Goal: Task Accomplishment & Management: Use online tool/utility

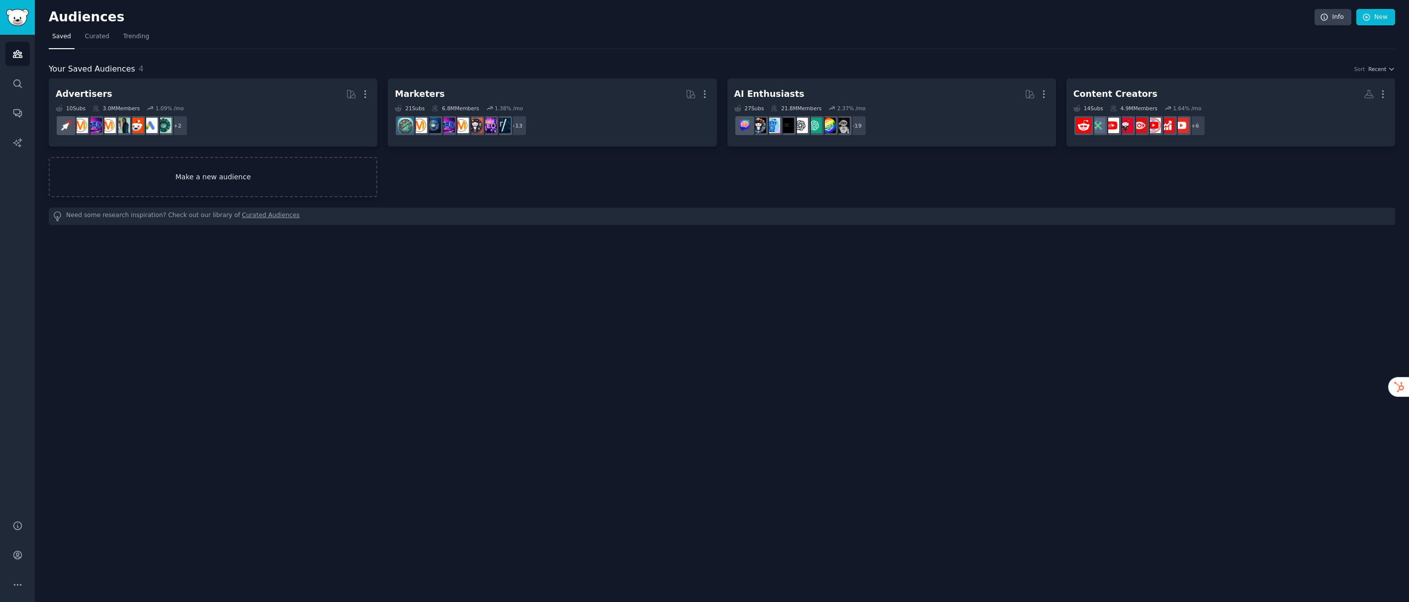
click at [214, 174] on link "Make a new audience" at bounding box center [213, 177] width 329 height 40
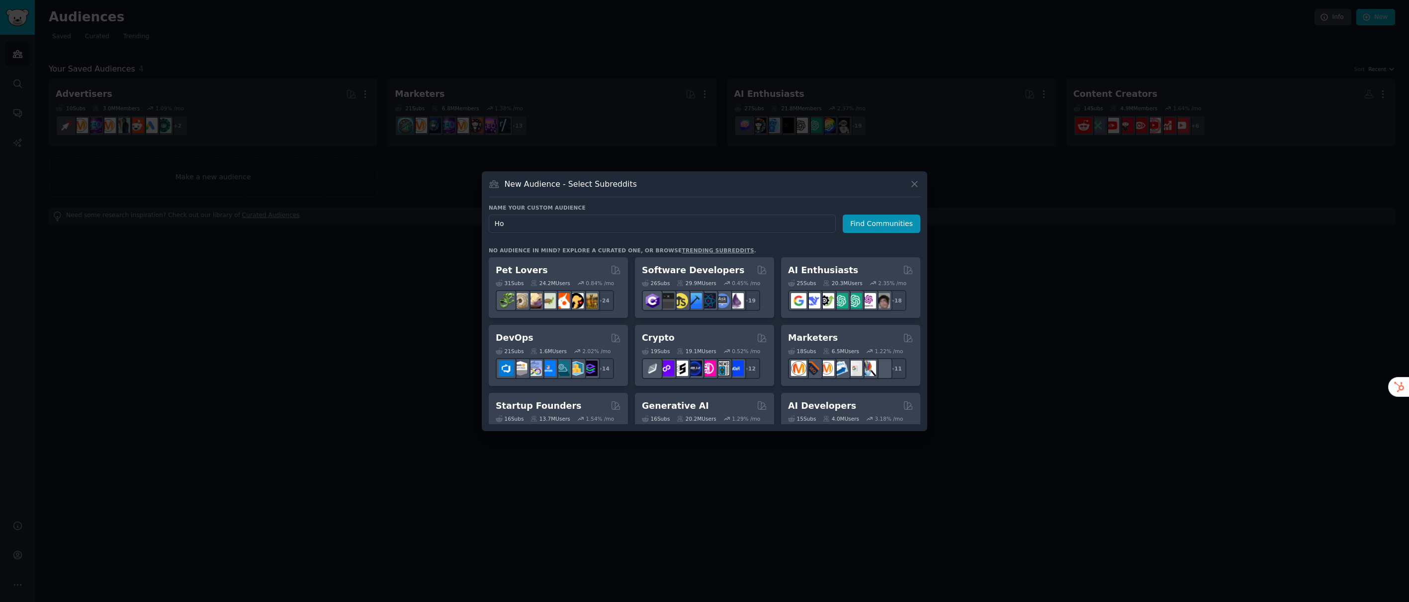
type input "H"
type input "Mortgage"
click at [877, 224] on button "Find Communities" at bounding box center [882, 224] width 78 height 18
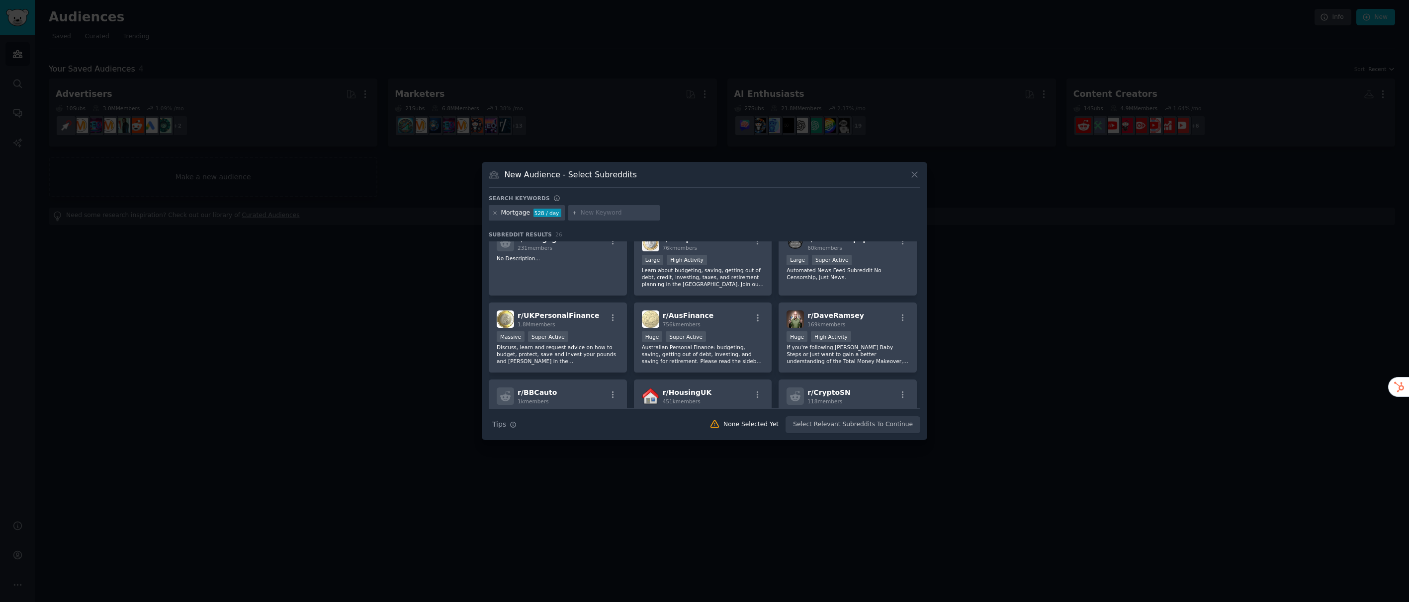
scroll to position [251, 0]
click at [592, 327] on div "Massive Super Active" at bounding box center [558, 333] width 122 height 12
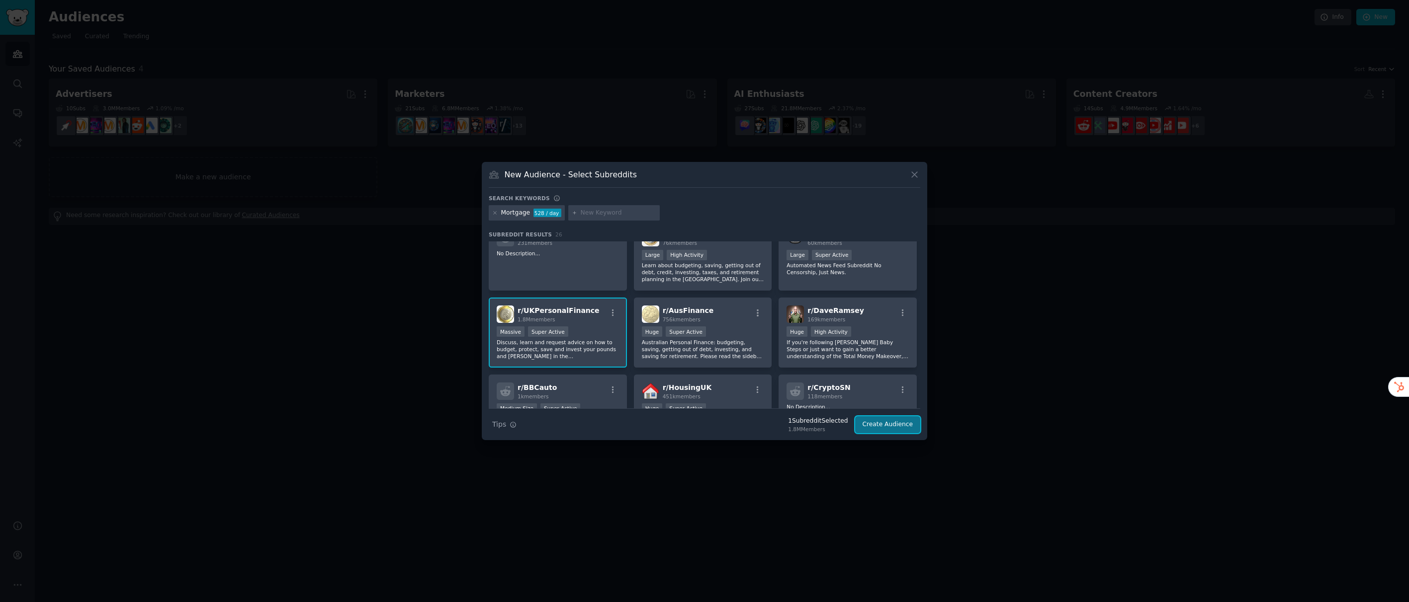
click at [883, 425] on button "Create Audience" at bounding box center [888, 425] width 66 height 17
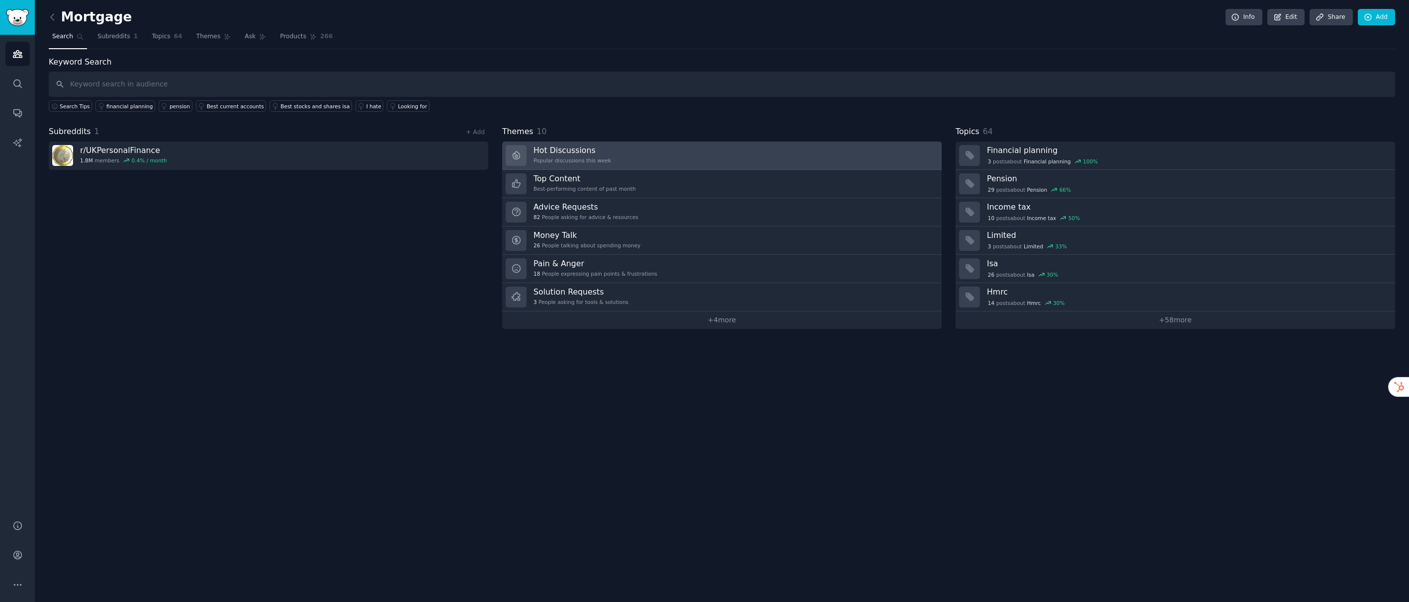
click at [683, 152] on link "Hot Discussions Popular discussions this week" at bounding box center [721, 156] width 439 height 28
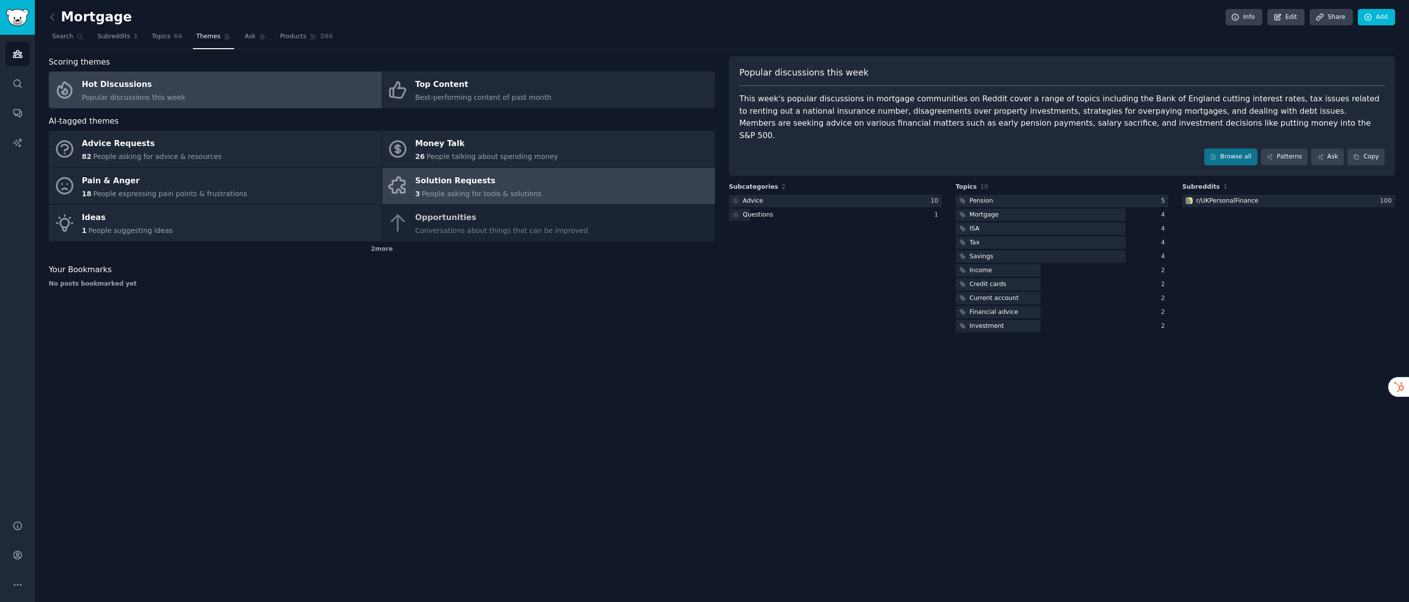
click at [459, 183] on div "Solution Requests" at bounding box center [478, 181] width 126 height 16
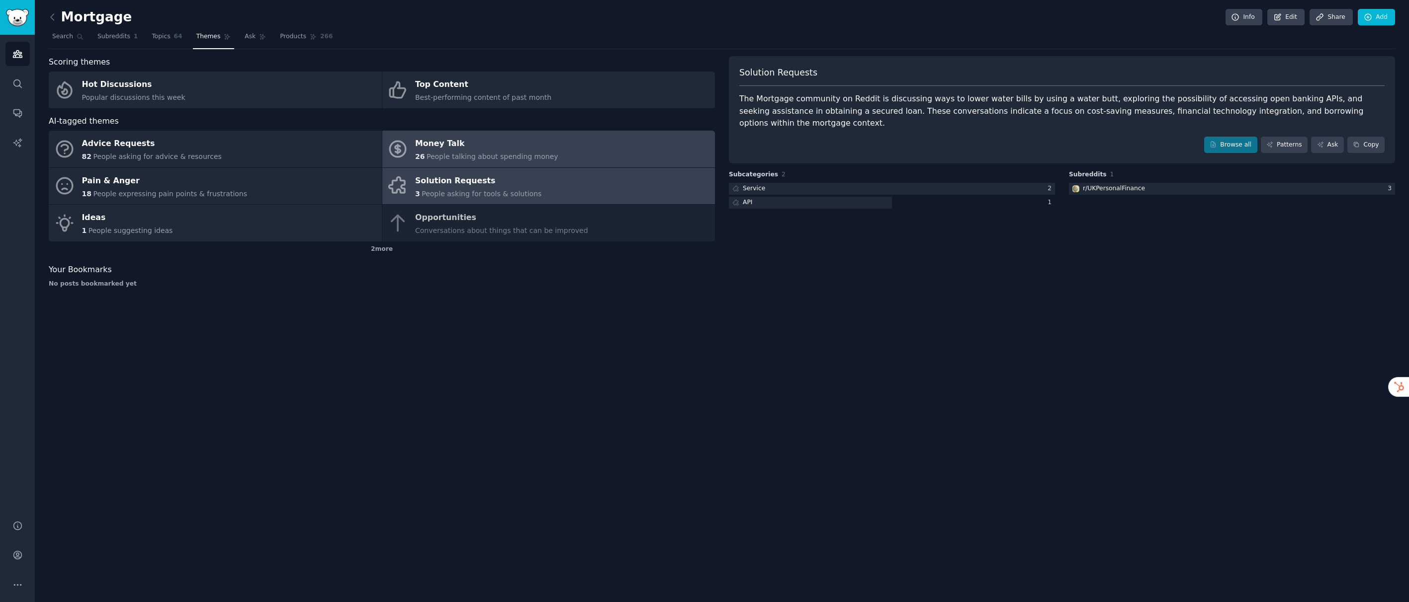
click at [435, 149] on div "Money Talk" at bounding box center [486, 144] width 143 height 16
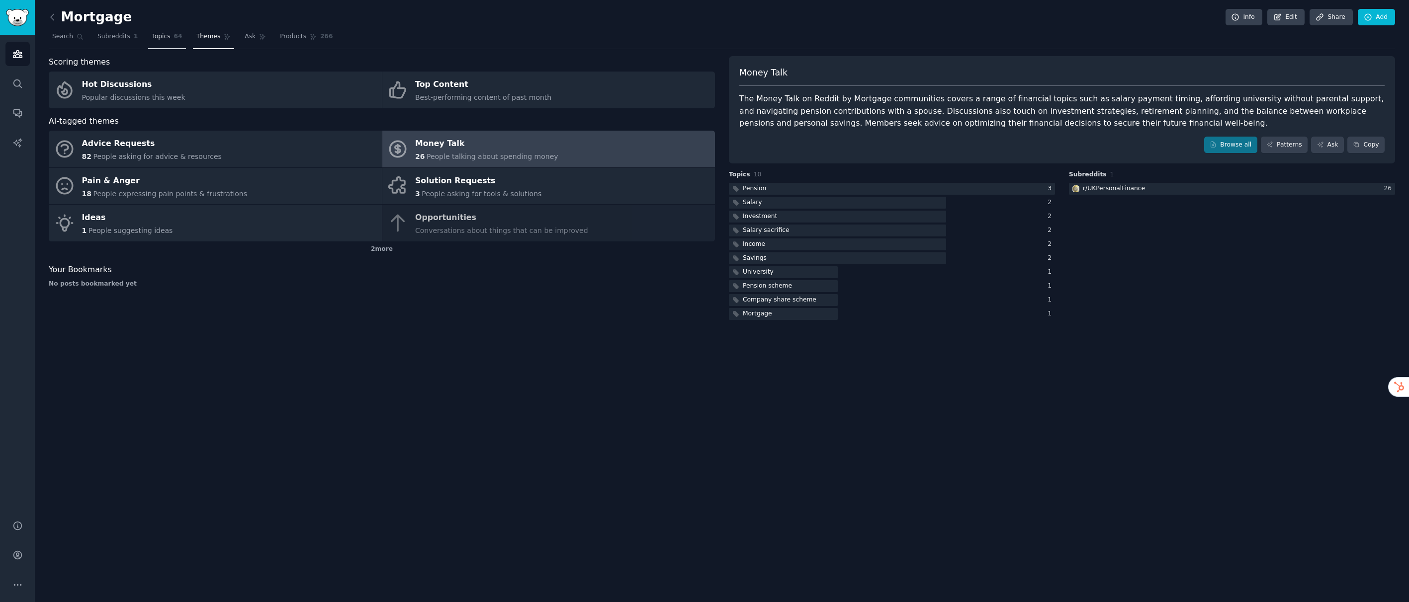
click at [161, 34] on span "Topics" at bounding box center [161, 36] width 18 height 9
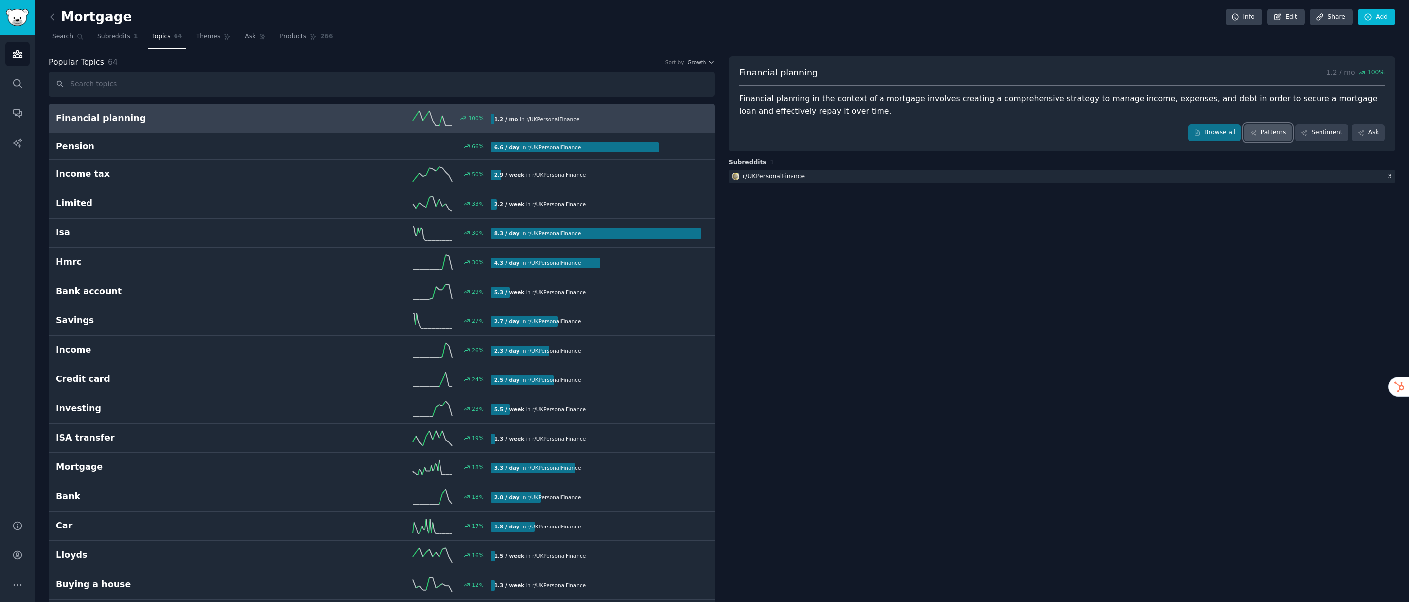
click at [1271, 137] on link "Patterns" at bounding box center [1267, 132] width 47 height 17
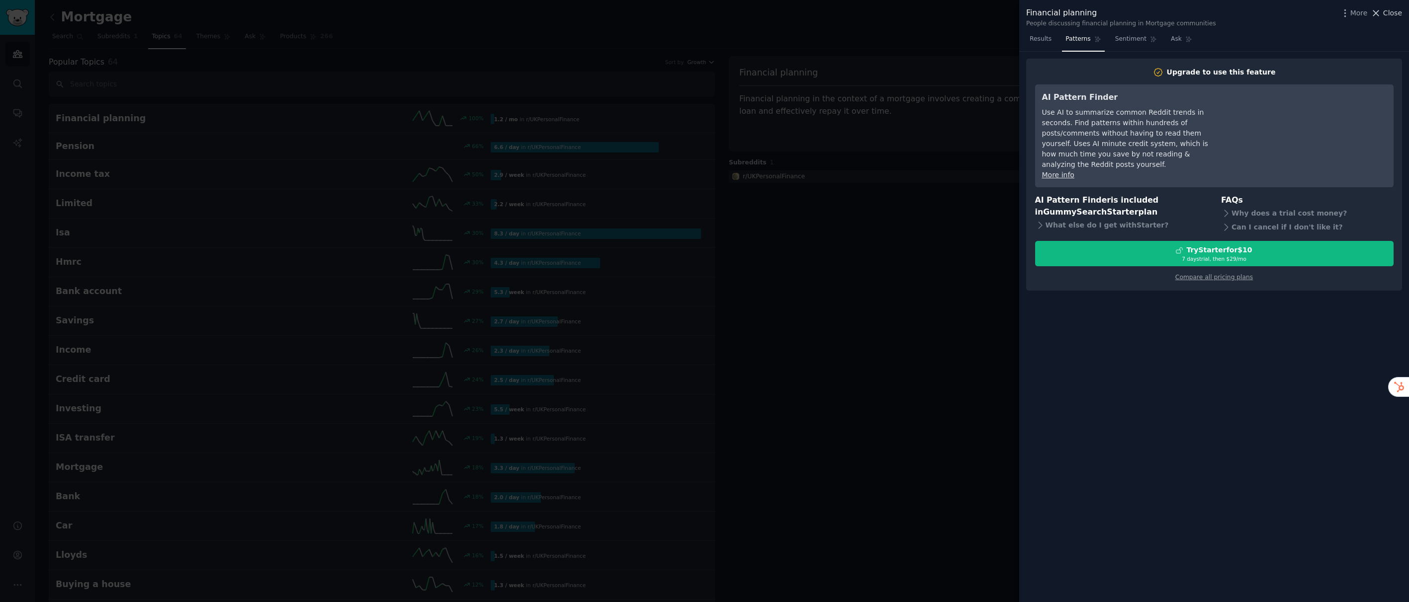
click at [1387, 11] on span "Close" at bounding box center [1392, 13] width 19 height 10
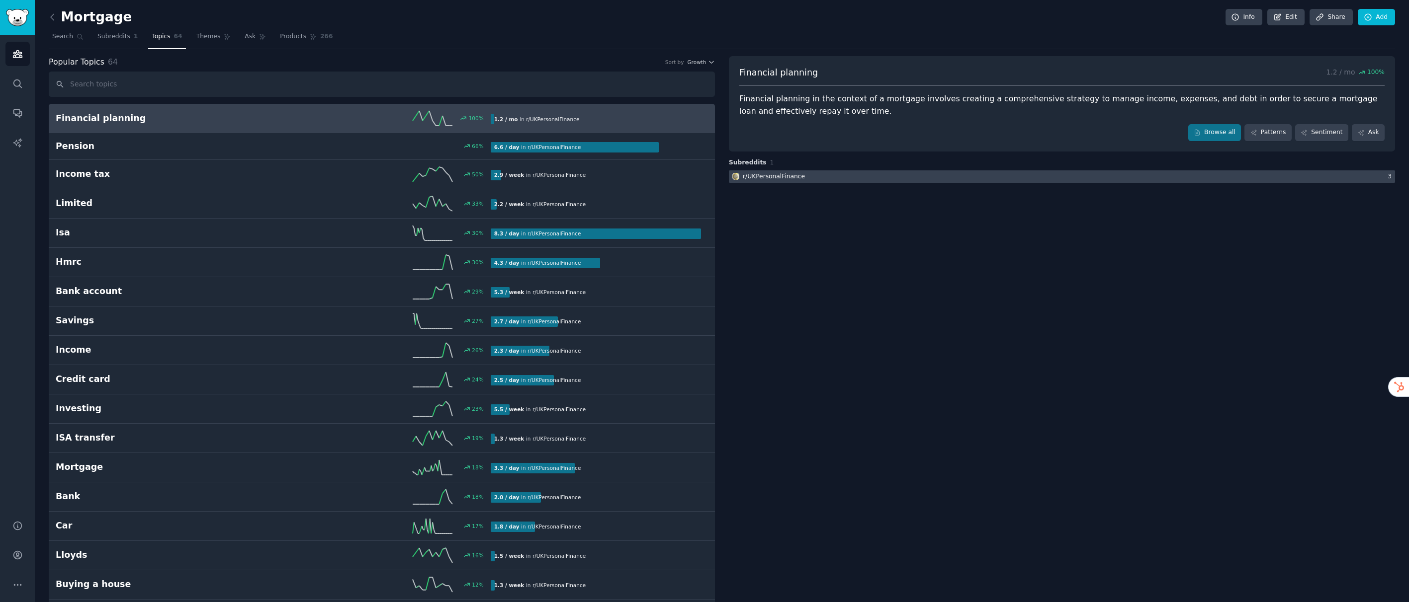
click at [779, 175] on div "r/ UKPersonalFinance" at bounding box center [774, 176] width 62 height 9
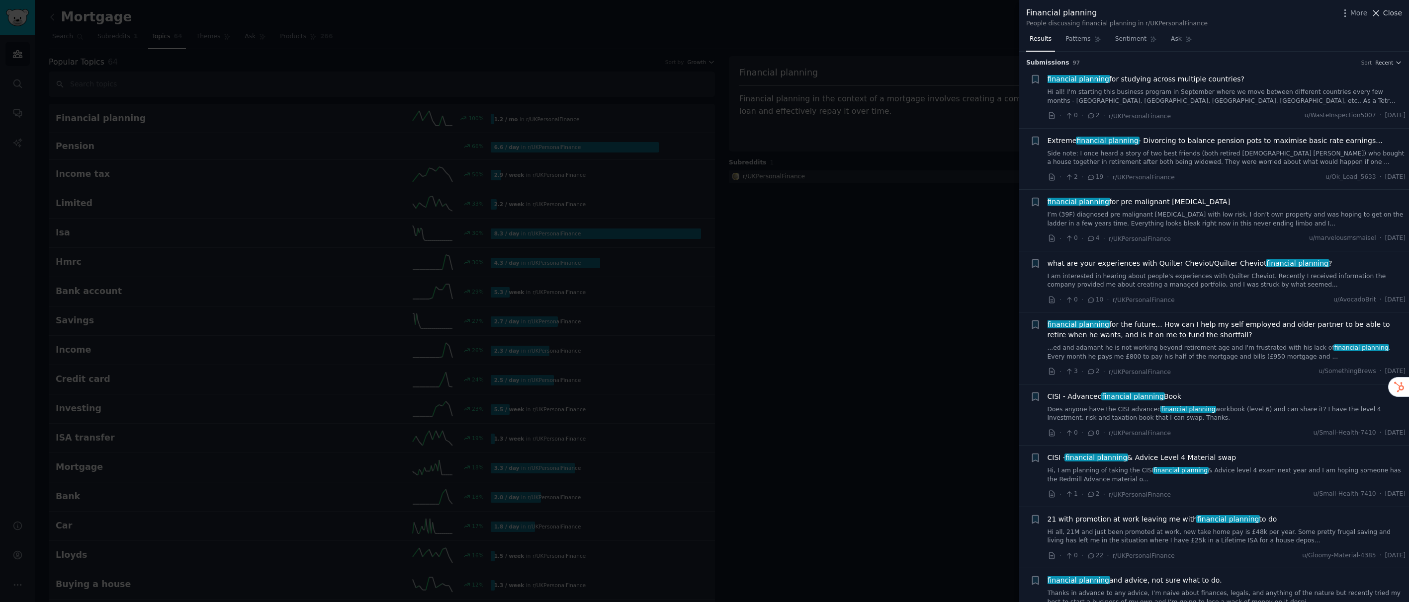
click at [1394, 12] on span "Close" at bounding box center [1392, 13] width 19 height 10
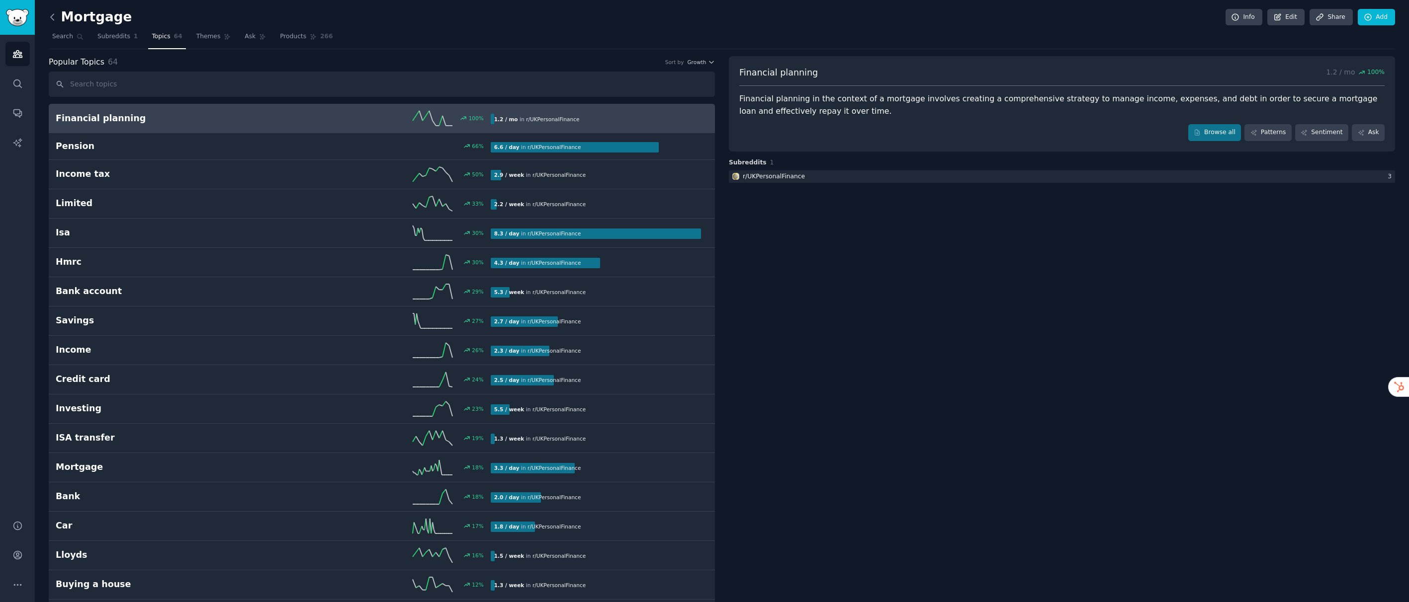
click at [55, 17] on icon at bounding box center [52, 17] width 10 height 10
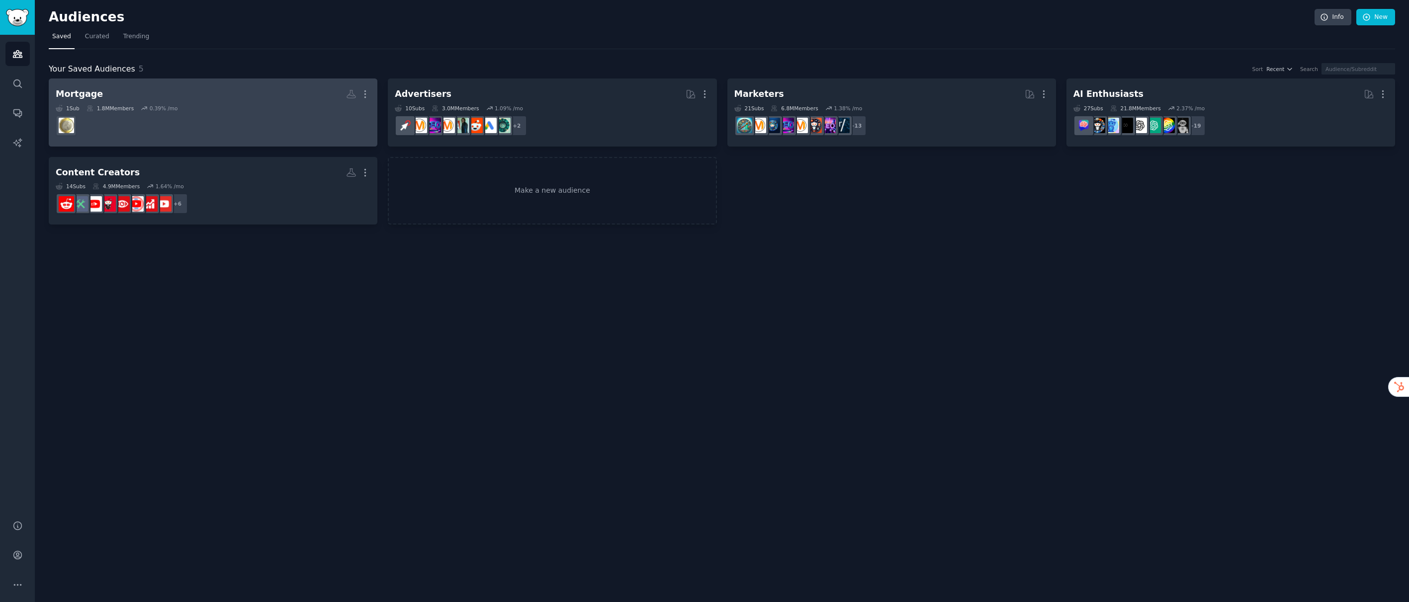
click at [251, 102] on h2 "Mortgage More" at bounding box center [213, 93] width 315 height 17
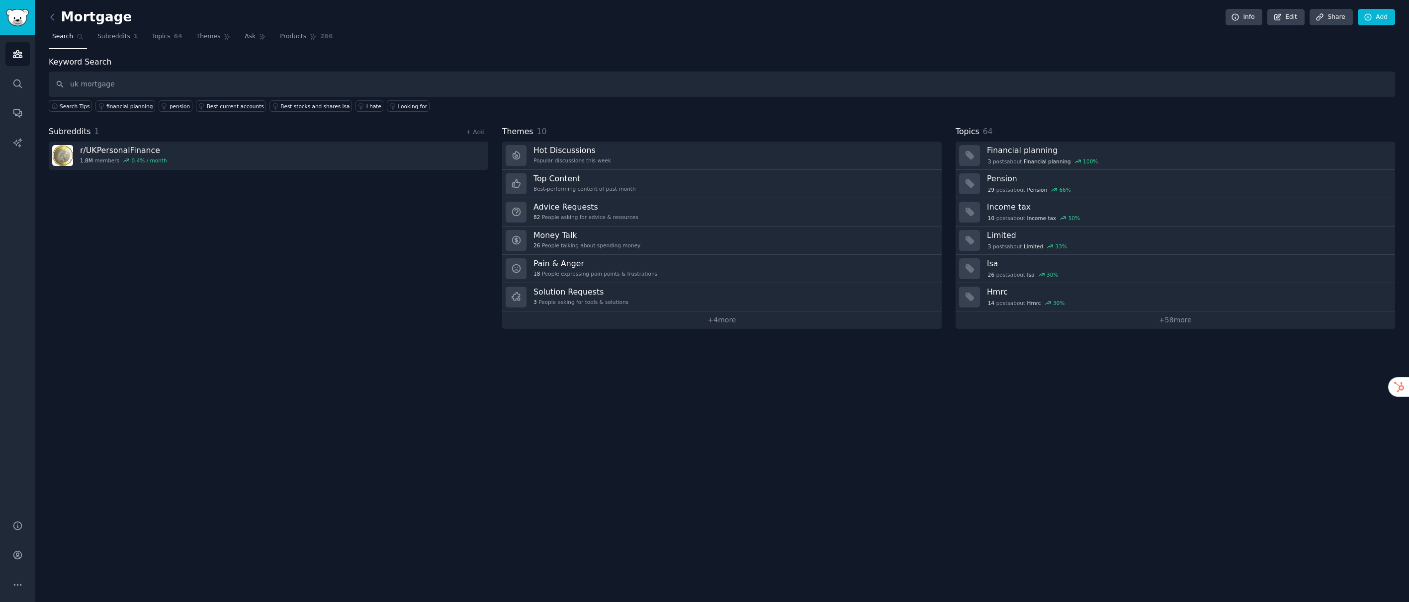
type input "uk mortgage"
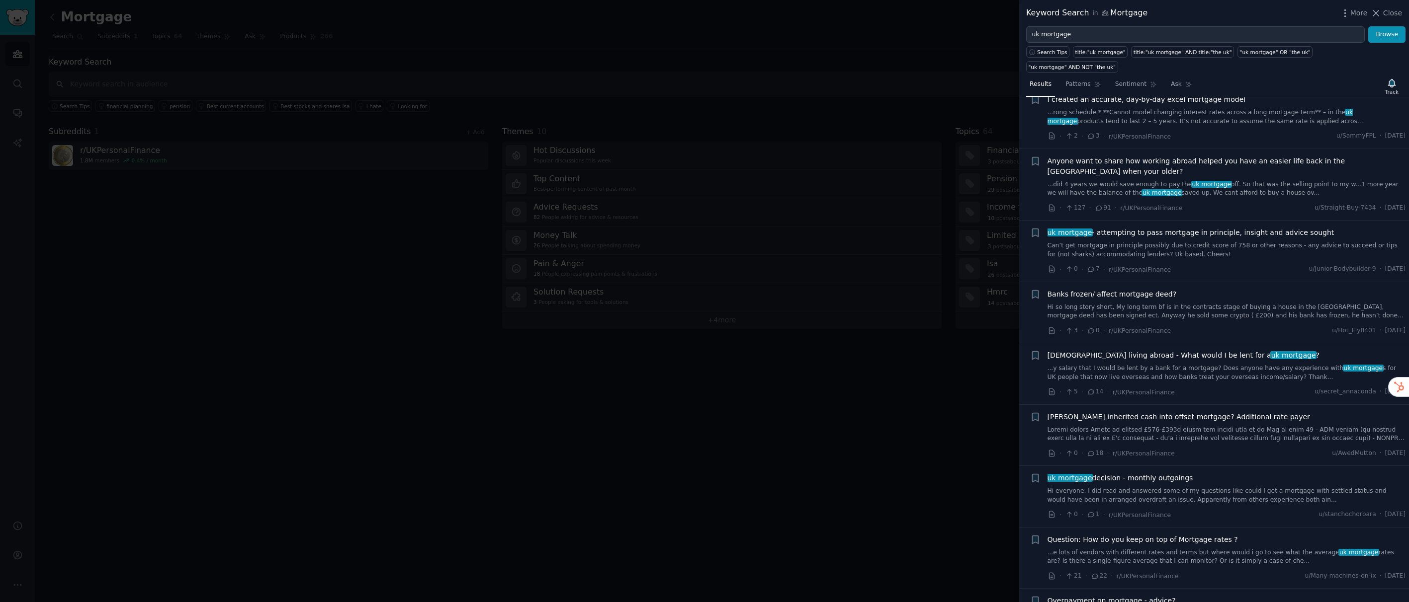
scroll to position [616, 0]
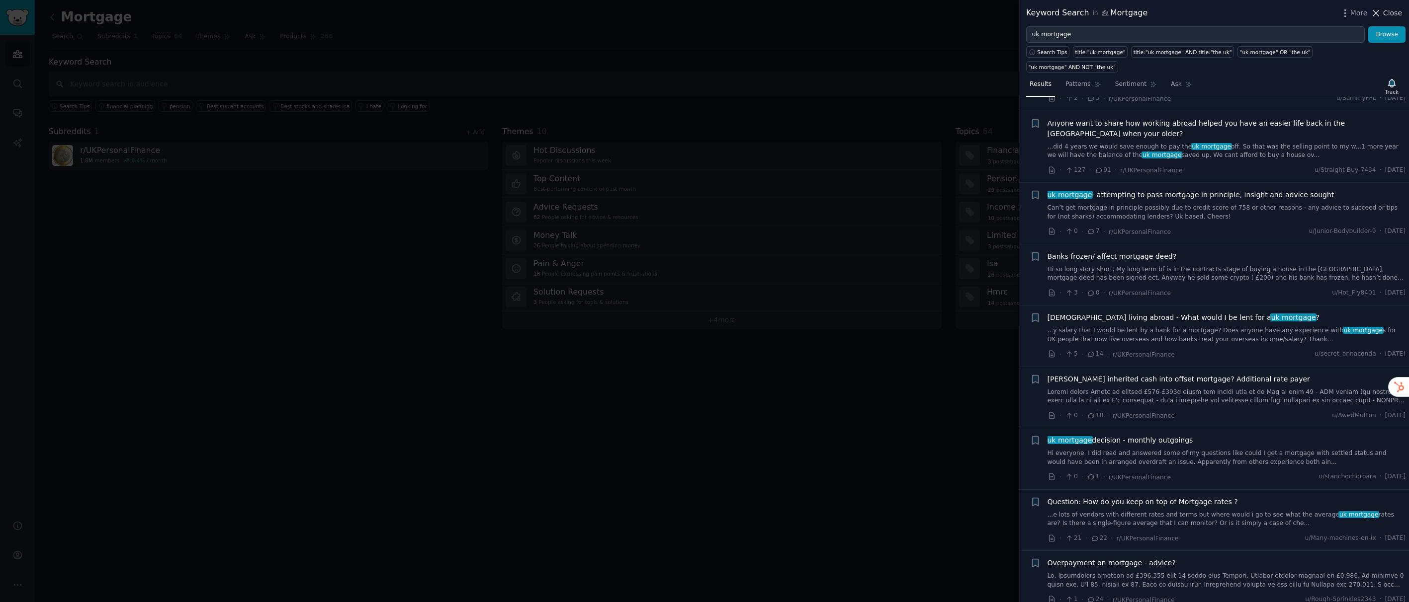
click at [1387, 13] on span "Close" at bounding box center [1392, 13] width 19 height 10
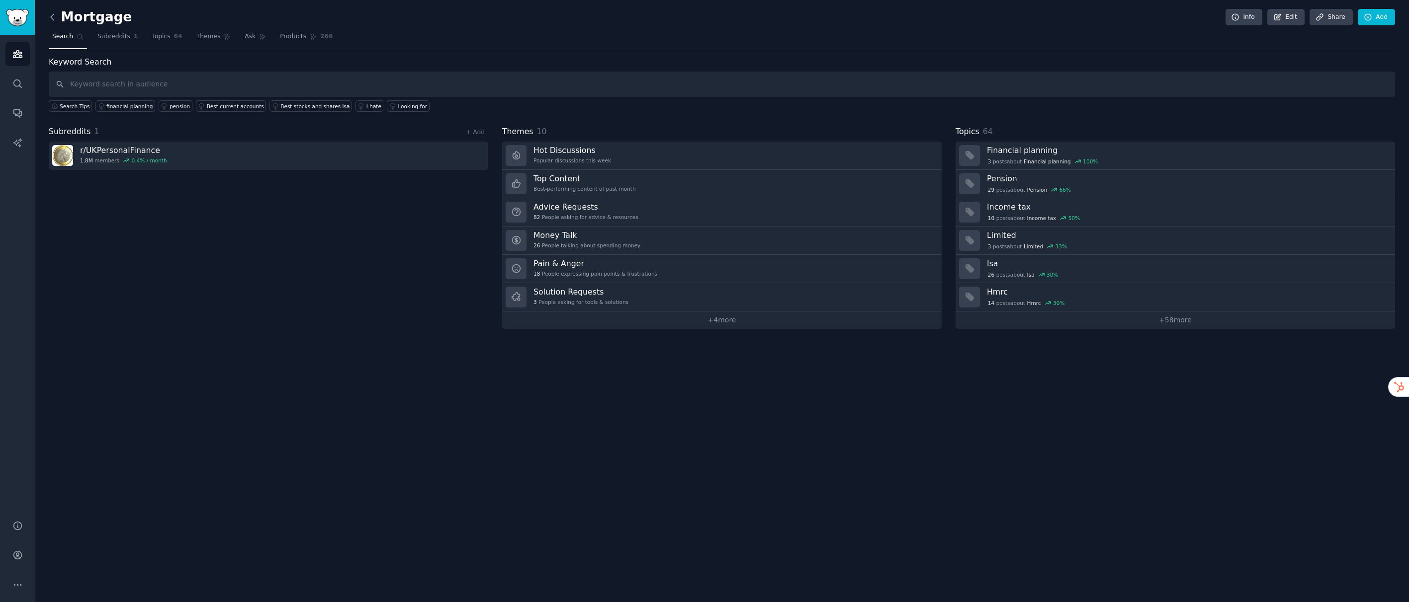
click at [50, 16] on icon at bounding box center [52, 17] width 10 height 10
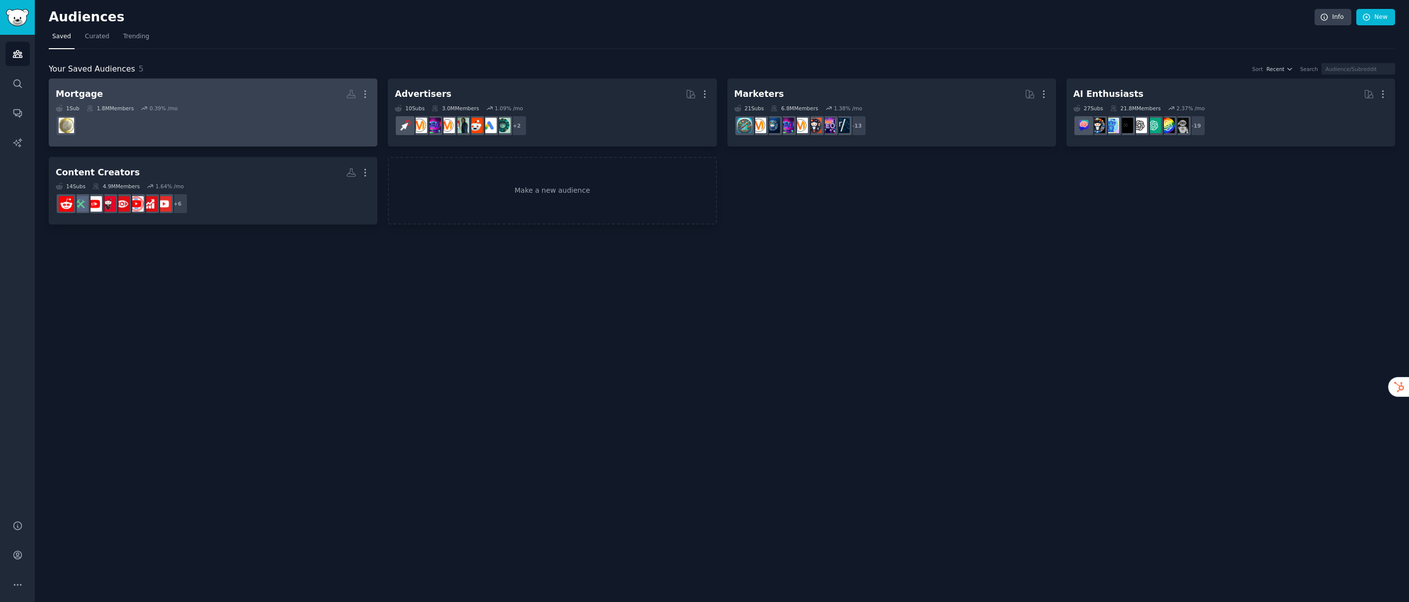
click at [189, 113] on dd at bounding box center [213, 126] width 315 height 28
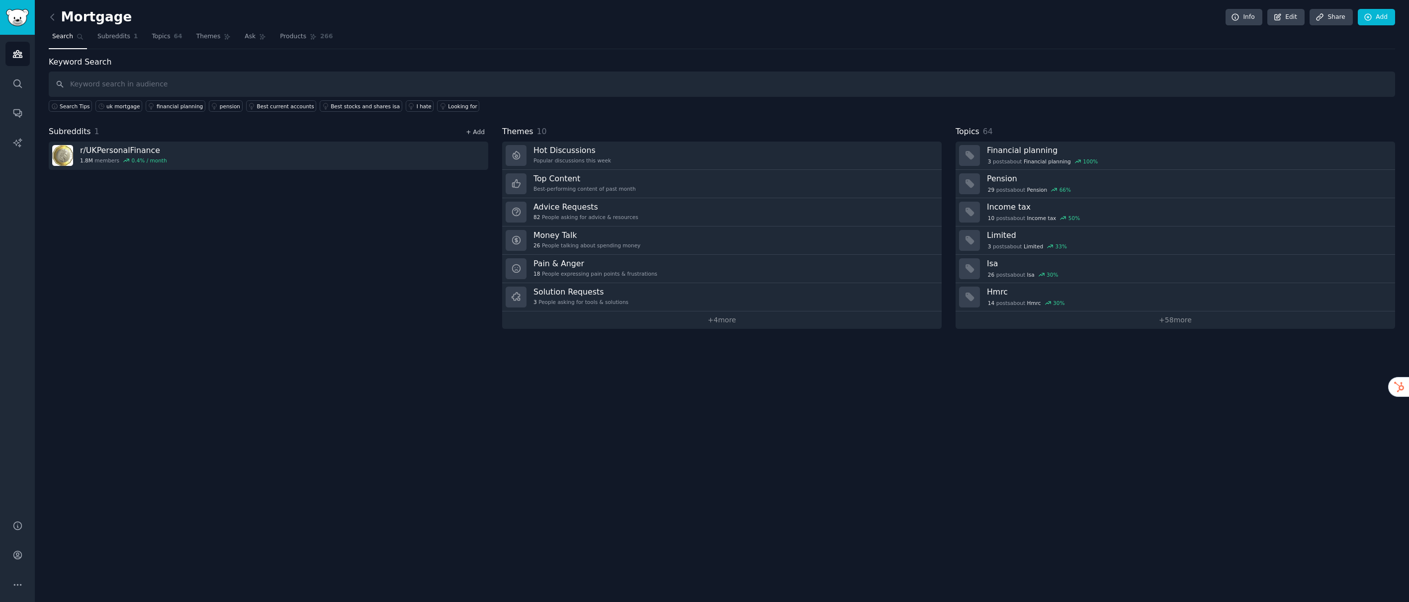
click at [478, 133] on link "+ Add" at bounding box center [475, 132] width 19 height 7
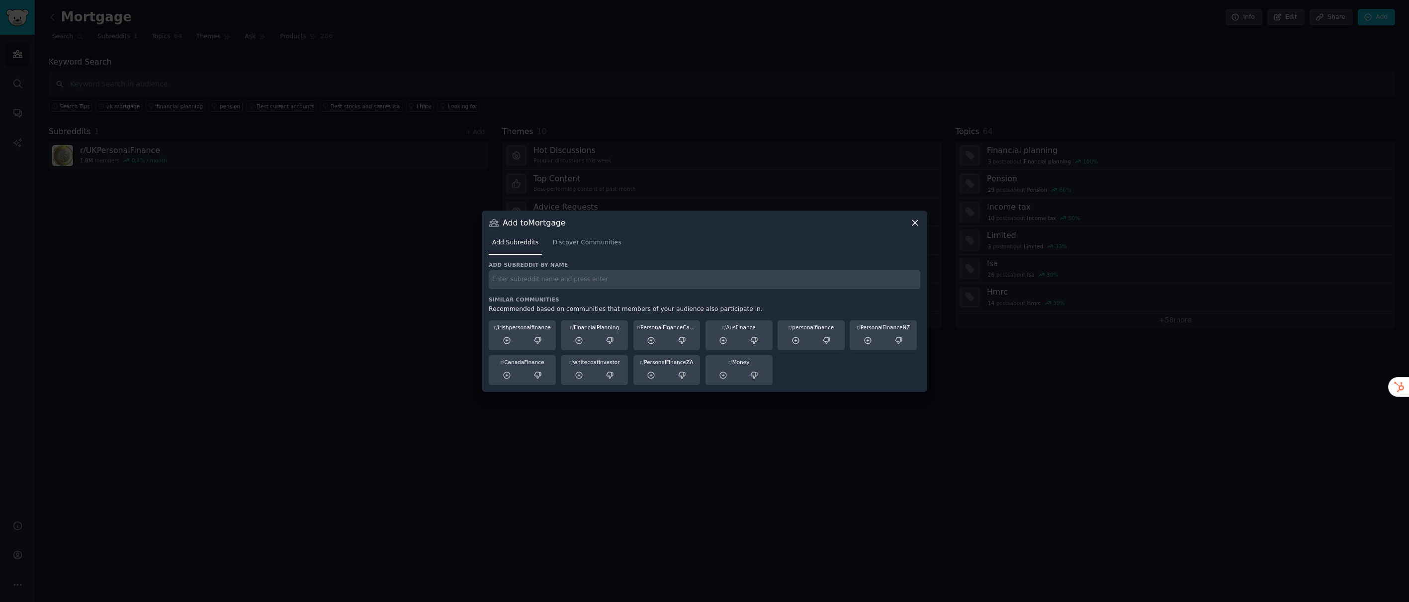
click at [509, 280] on input "text" at bounding box center [704, 279] width 431 height 19
click at [588, 245] on span "Discover Communities" at bounding box center [586, 243] width 69 height 9
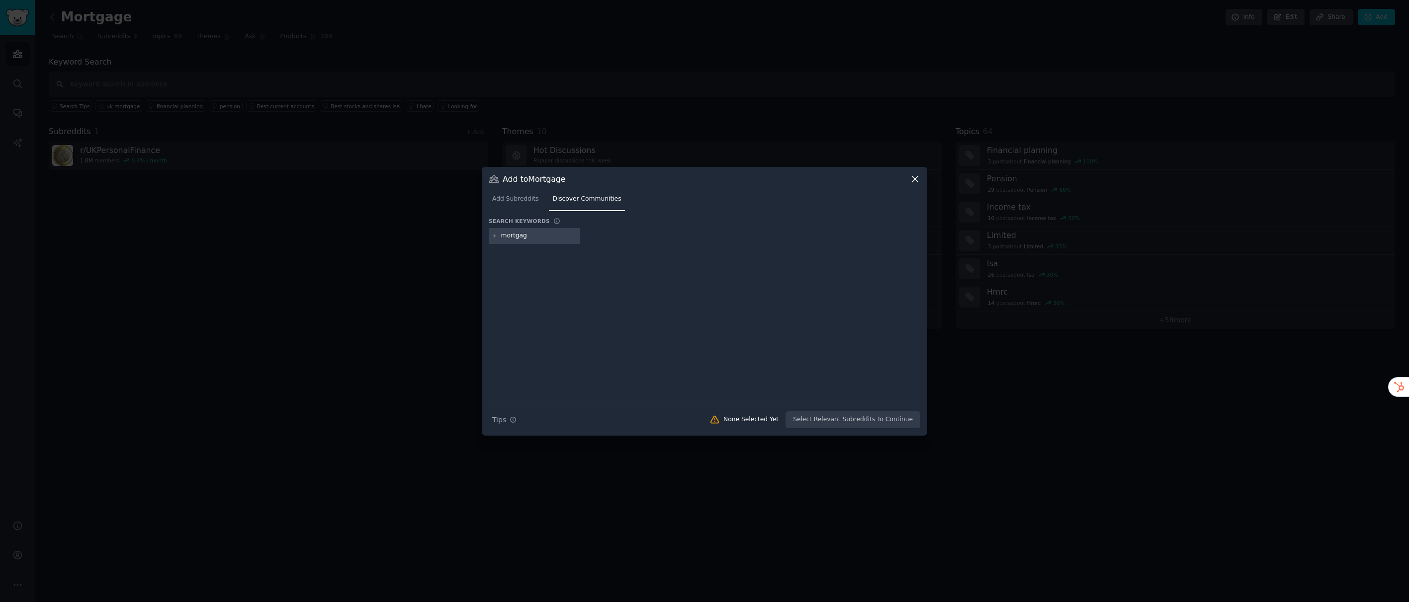
type input "mortgage"
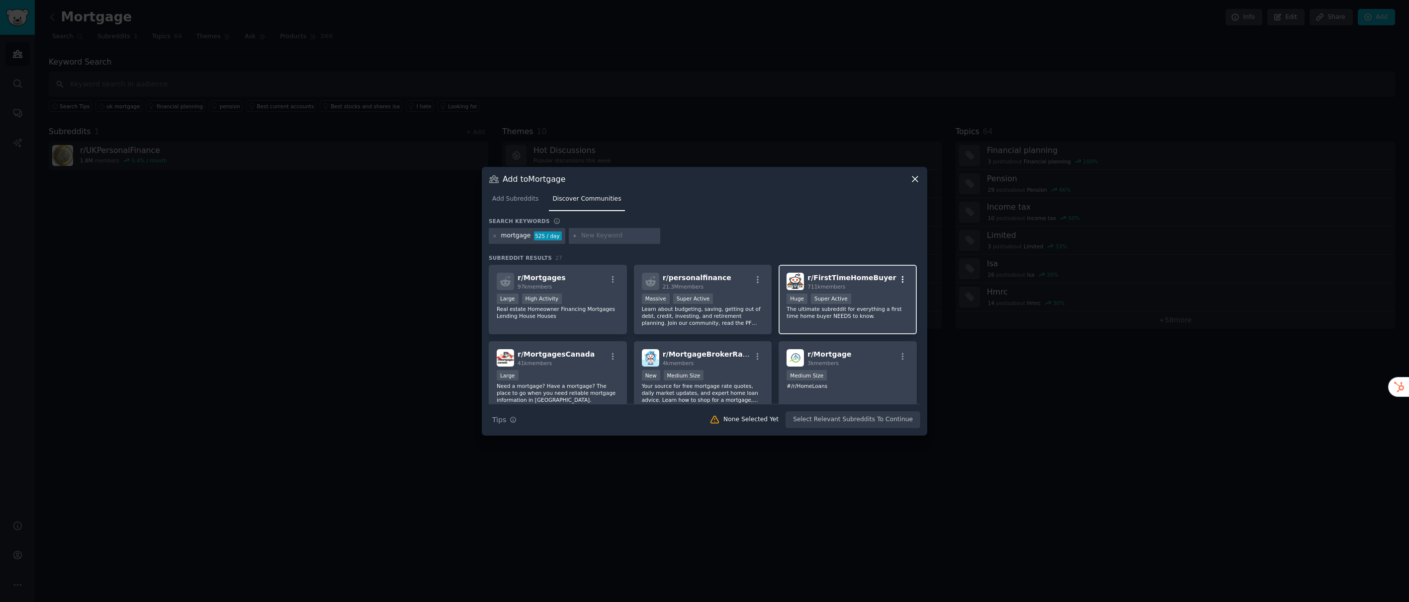
click at [900, 279] on icon "button" at bounding box center [902, 279] width 9 height 9
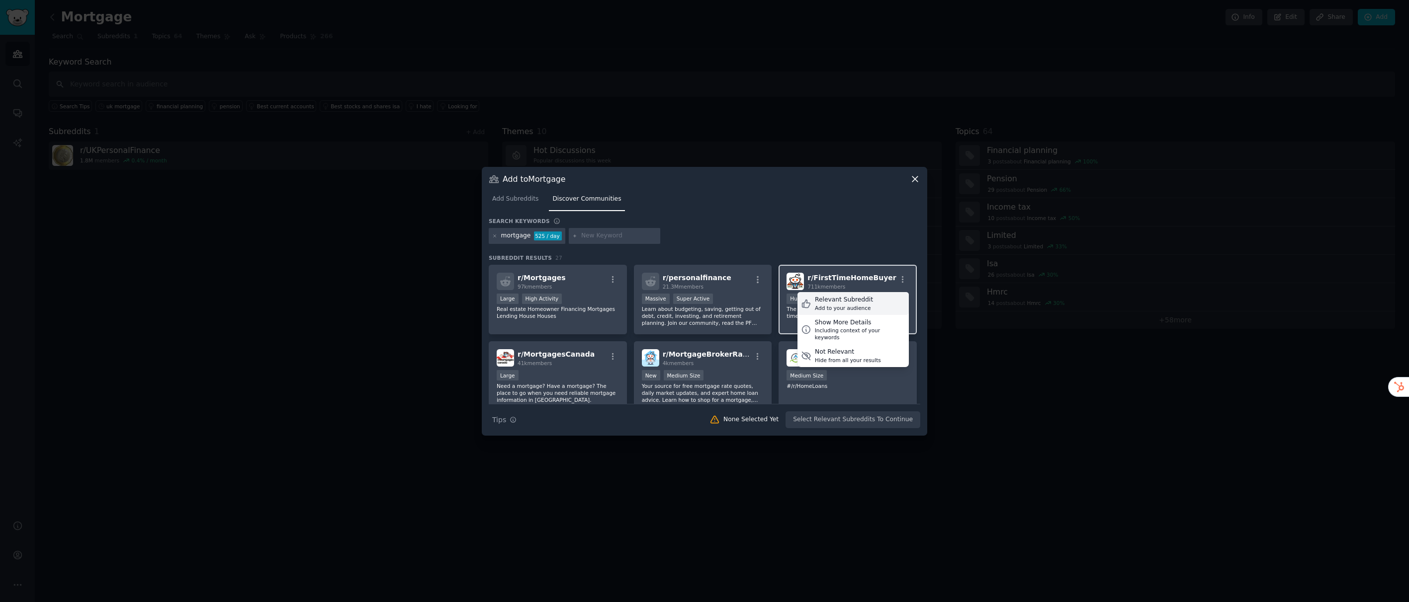
click at [842, 302] on div "Relevant Subreddit" at bounding box center [844, 300] width 58 height 9
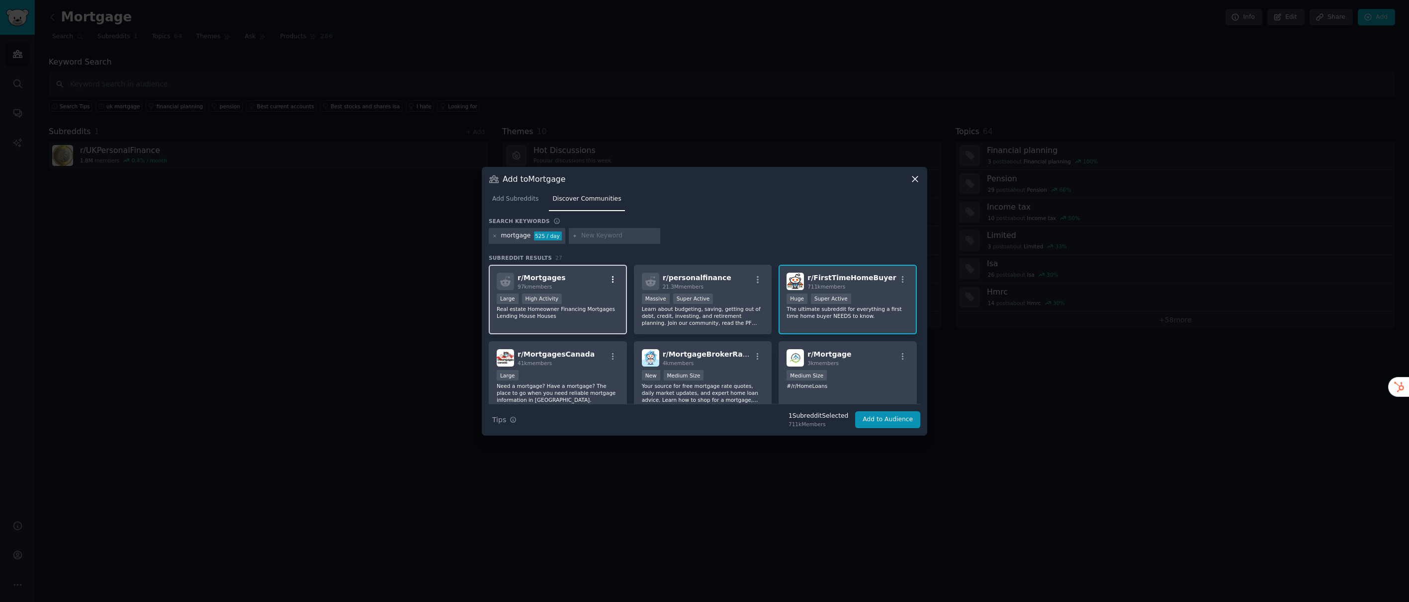
click at [614, 276] on icon "button" at bounding box center [612, 279] width 9 height 9
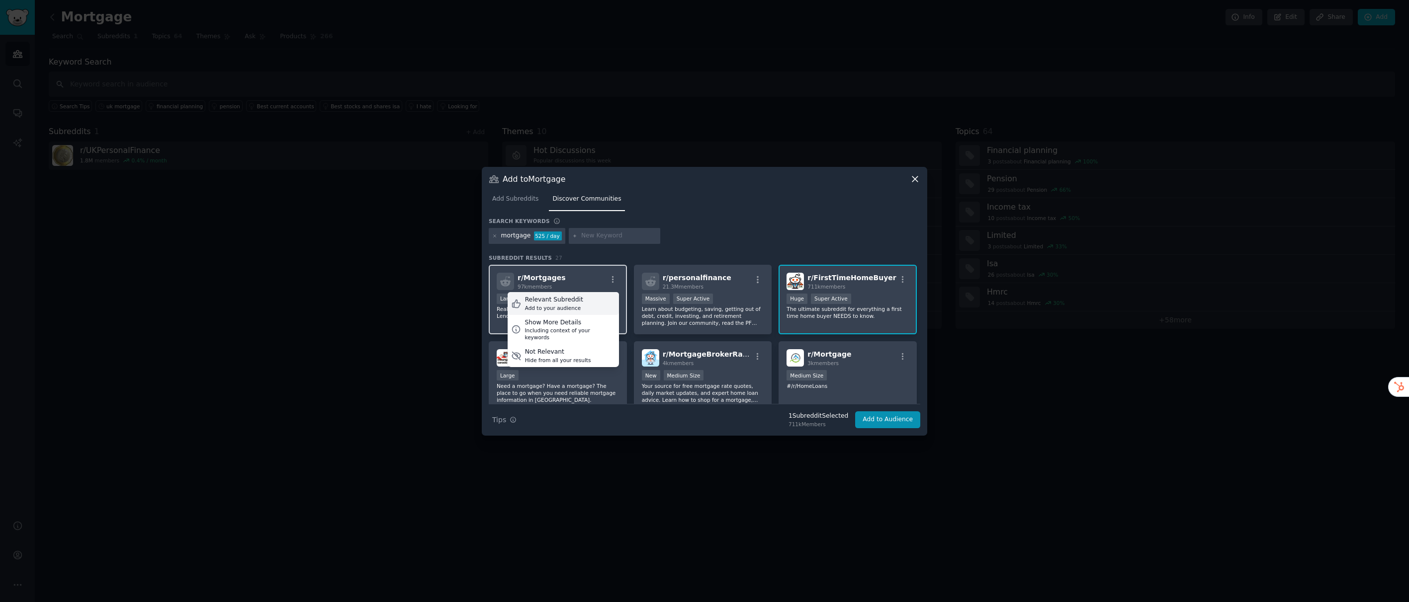
click at [546, 305] on div "Add to your audience" at bounding box center [554, 308] width 58 height 7
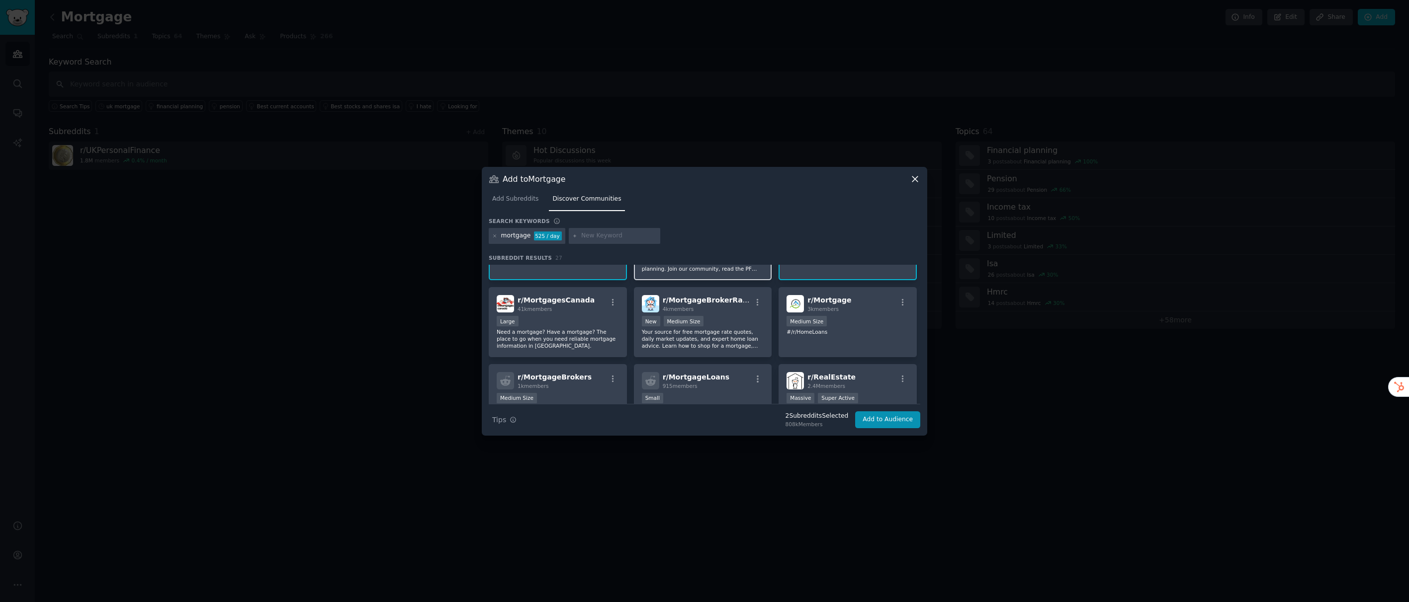
scroll to position [53, 0]
click at [756, 302] on icon "button" at bounding box center [757, 303] width 9 height 9
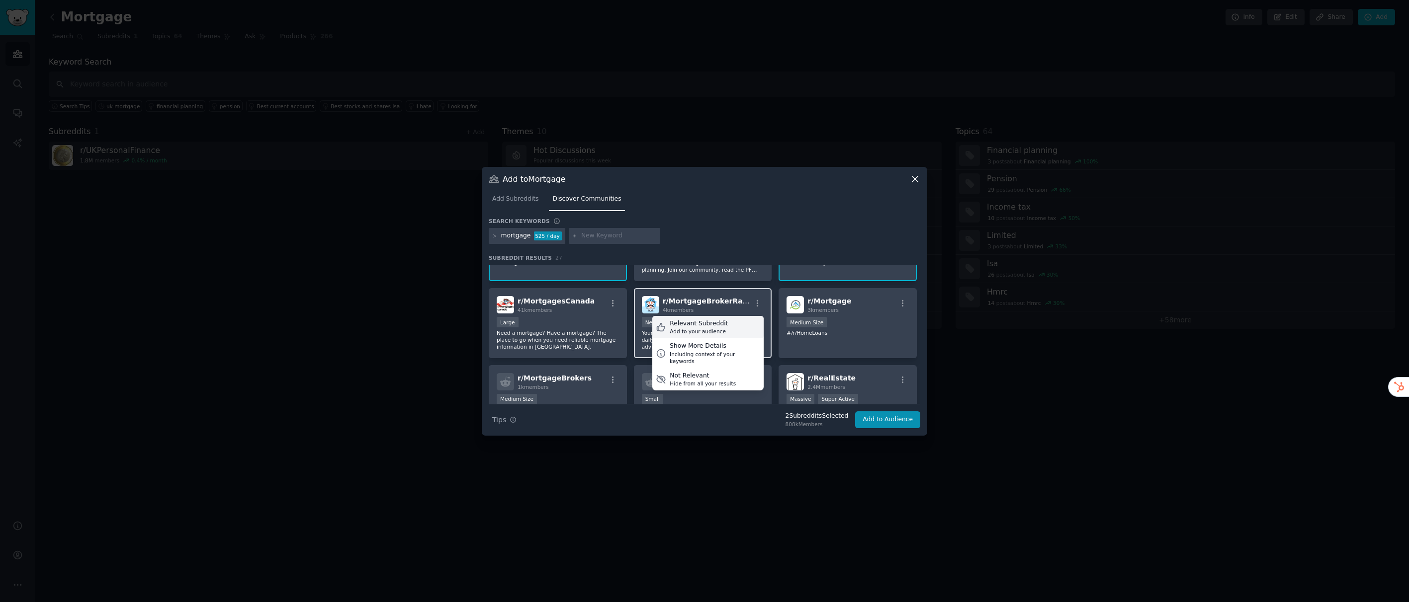
click at [706, 323] on div "Relevant Subreddit" at bounding box center [699, 324] width 58 height 9
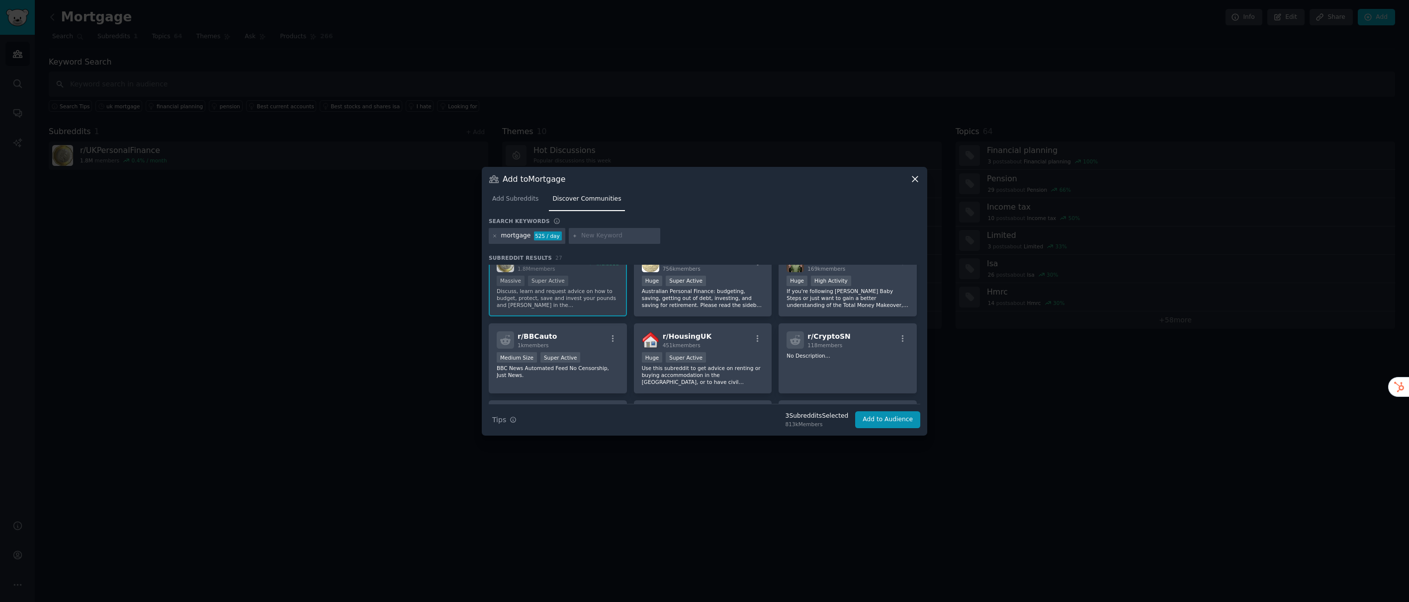
scroll to position [329, 0]
click at [757, 335] on icon "button" at bounding box center [758, 335] width 2 height 7
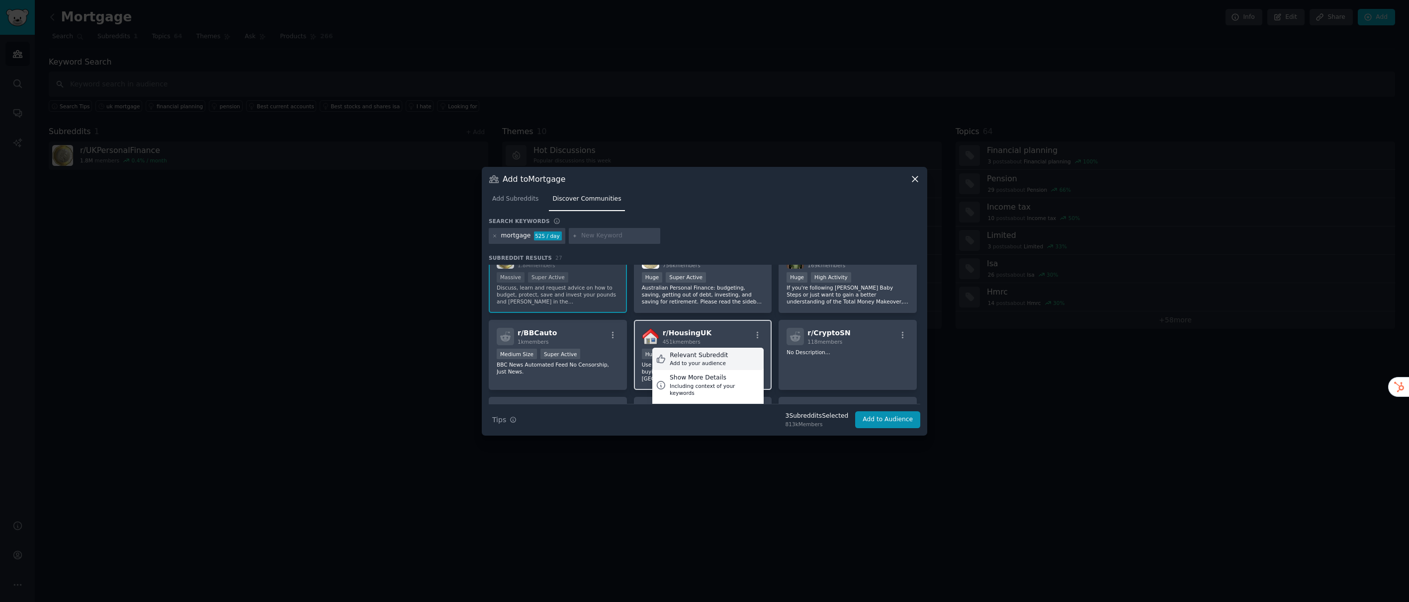
click at [687, 361] on div "Add to your audience" at bounding box center [699, 363] width 58 height 7
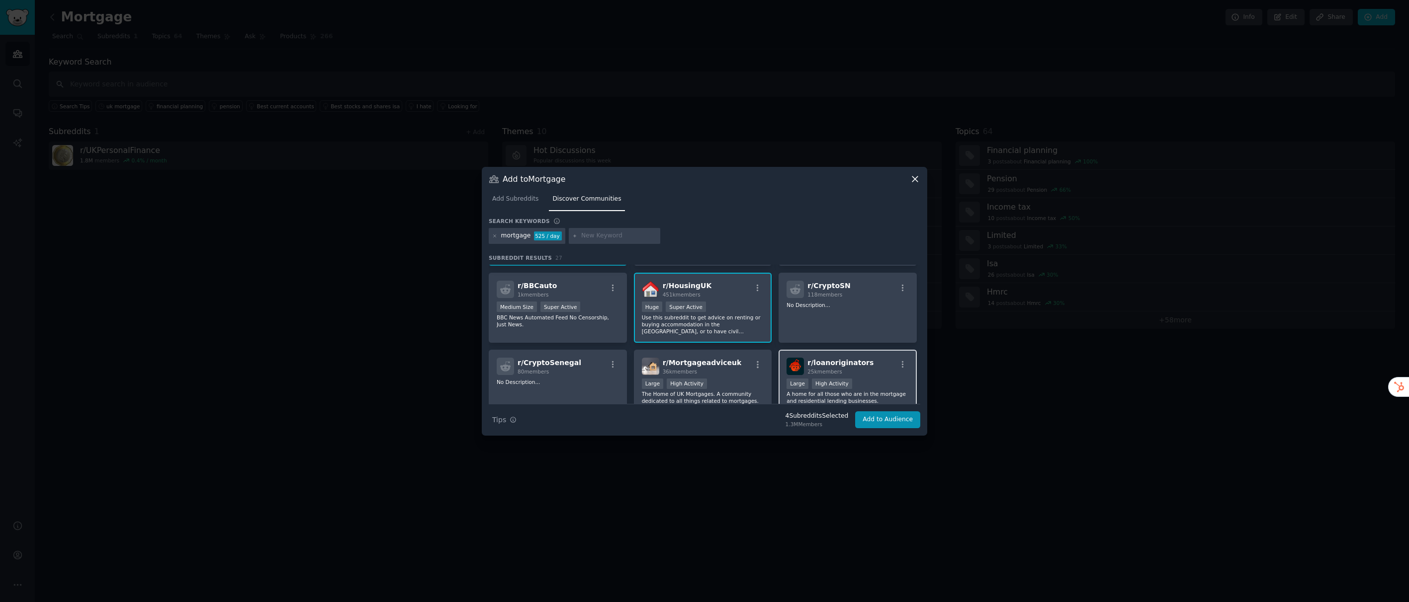
scroll to position [412, 0]
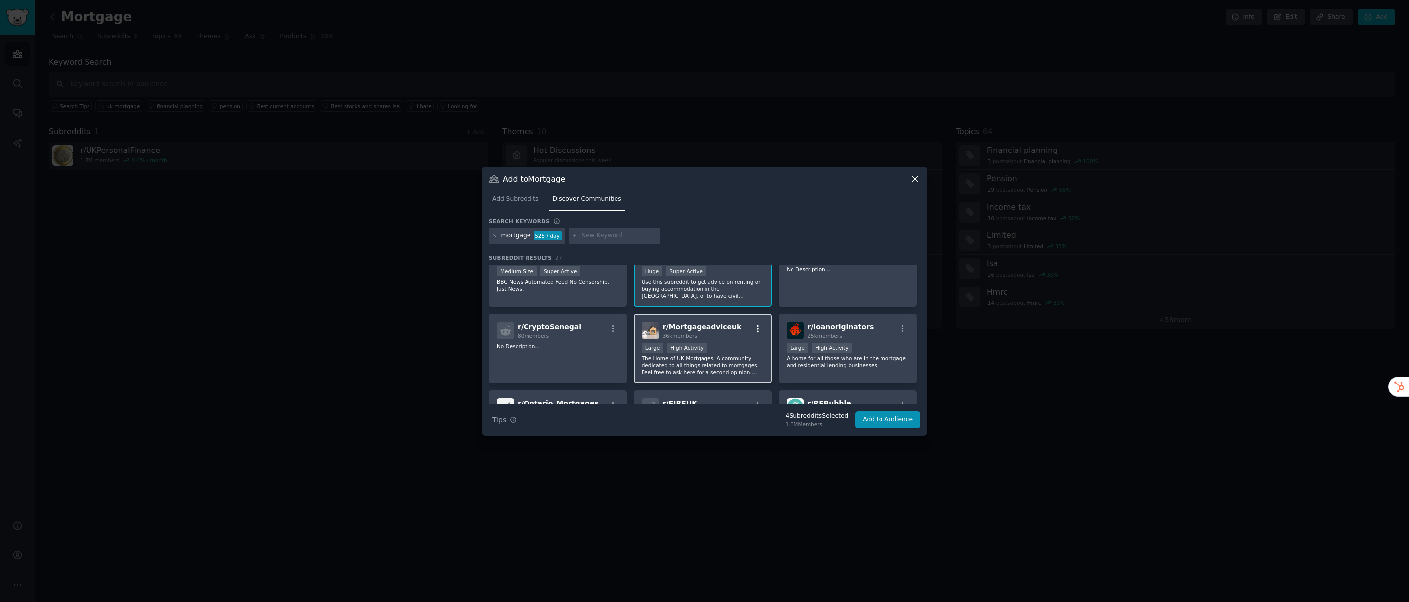
click at [757, 332] on icon "button" at bounding box center [758, 329] width 2 height 7
click at [699, 354] on div "Add to your audience" at bounding box center [699, 357] width 58 height 7
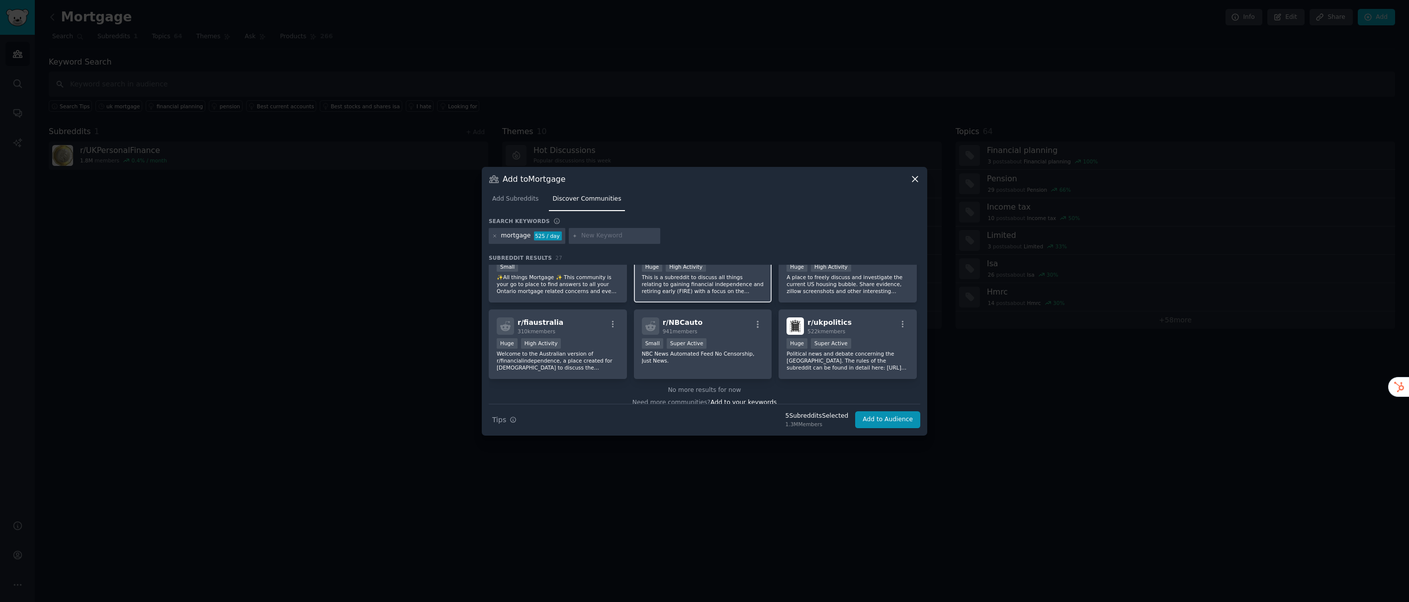
scroll to position [580, 0]
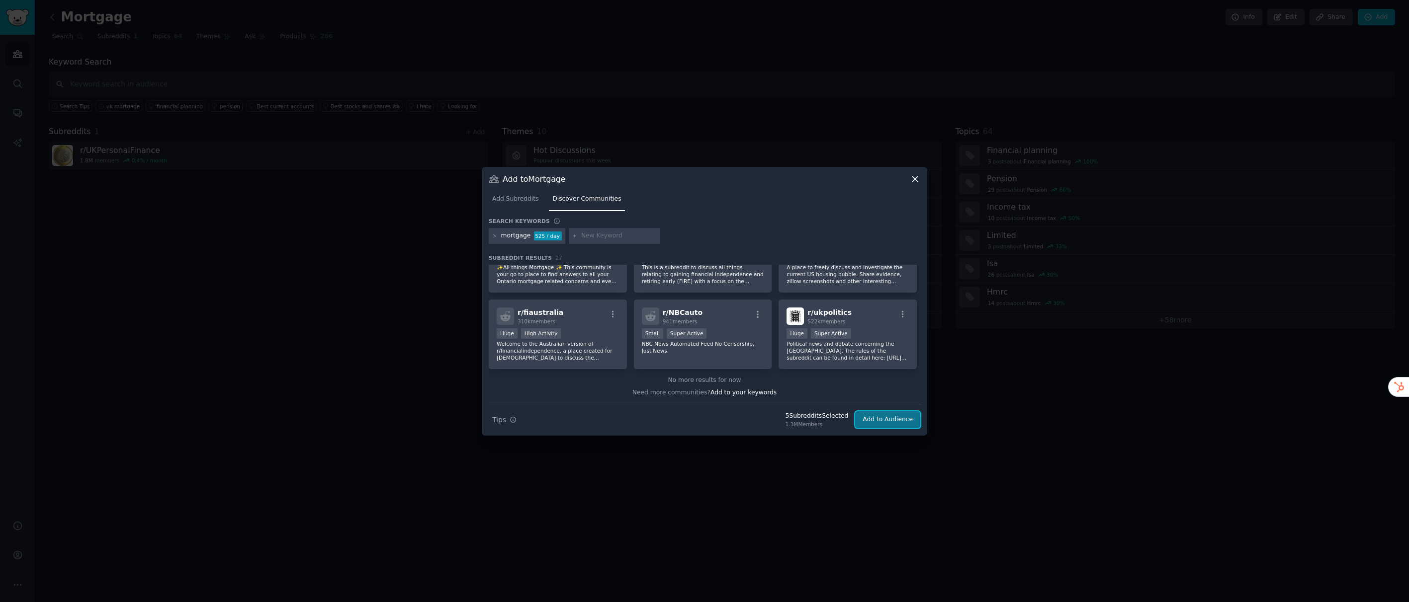
click at [882, 417] on button "Add to Audience" at bounding box center [887, 420] width 65 height 17
